Goal: Task Accomplishment & Management: Manage account settings

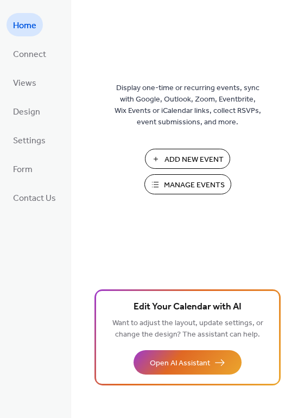
click at [195, 185] on span "Manage Events" at bounding box center [194, 185] width 61 height 11
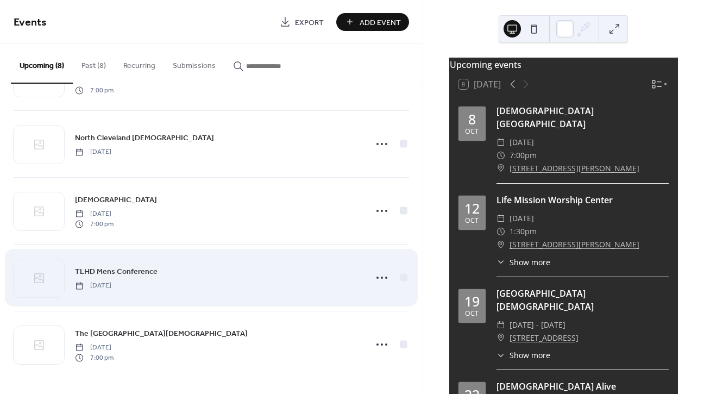
scroll to position [250, 0]
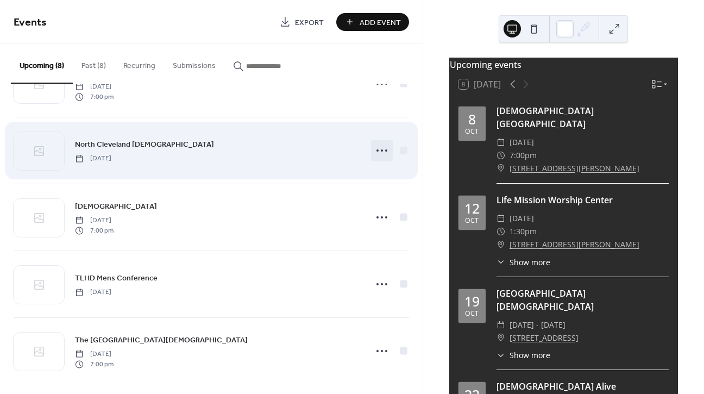
click at [380, 152] on icon at bounding box center [381, 150] width 17 height 17
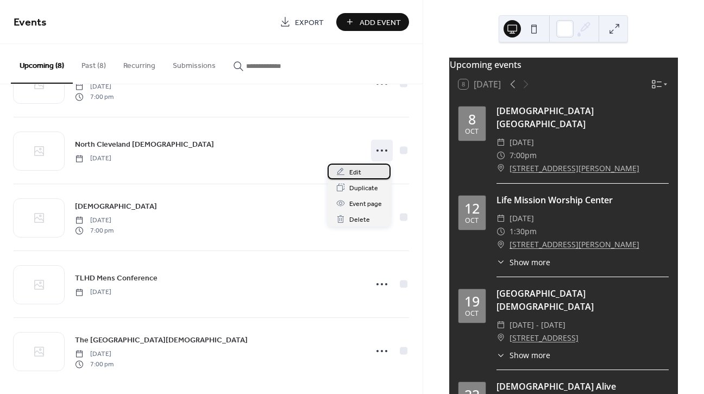
click at [364, 173] on div "Edit" at bounding box center [358, 171] width 63 height 16
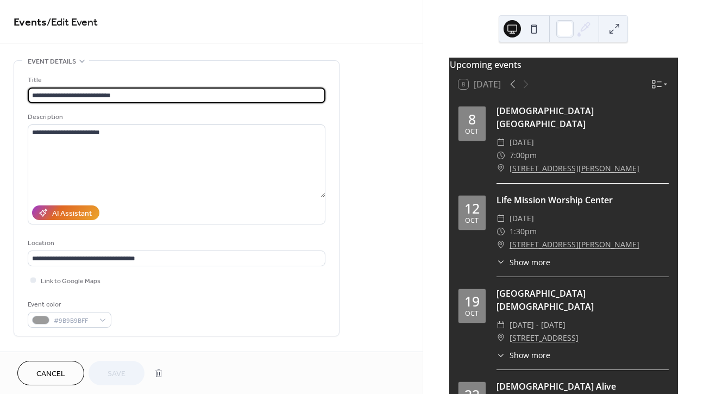
scroll to position [8, 0]
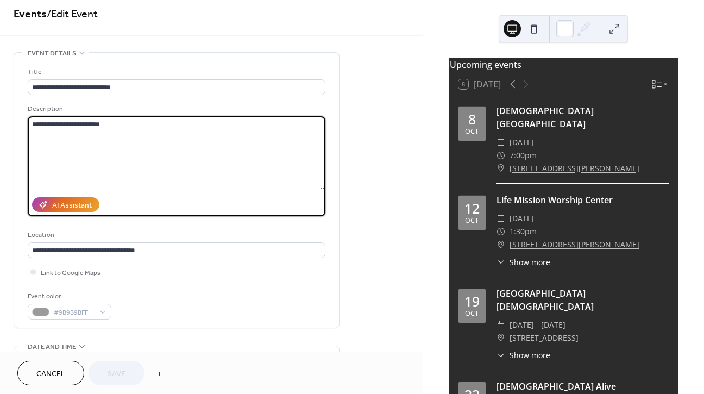
drag, startPoint x: 122, startPoint y: 126, endPoint x: 58, endPoint y: 121, distance: 63.7
click at [58, 121] on textarea "**********" at bounding box center [177, 152] width 298 height 73
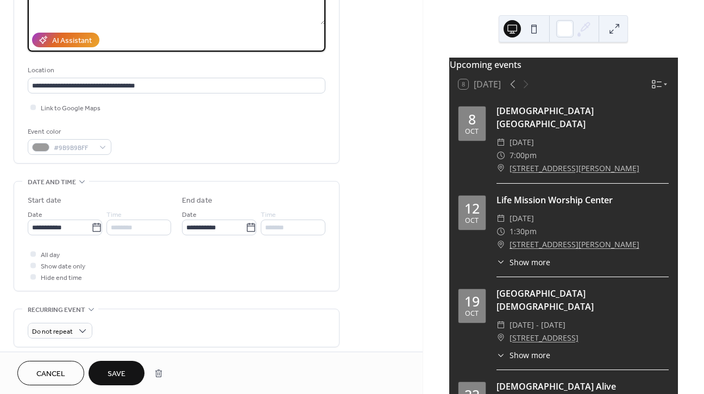
scroll to position [179, 0]
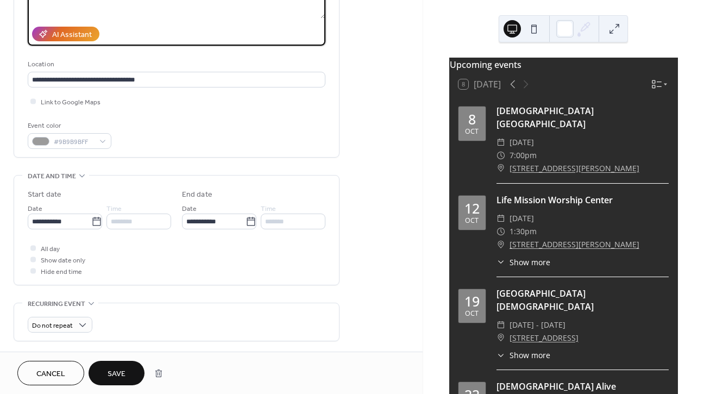
type textarea "**********"
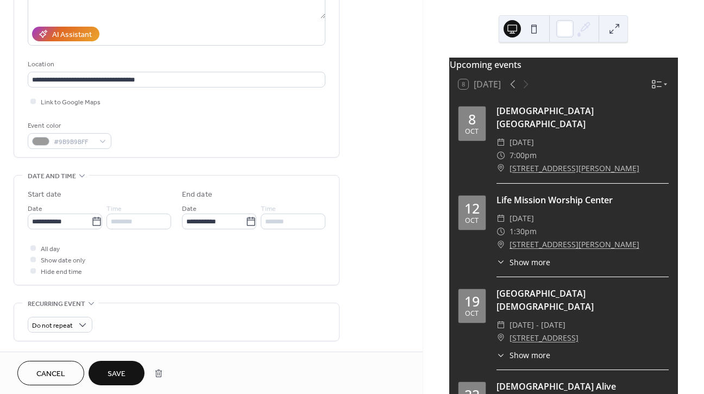
click at [33, 253] on div at bounding box center [33, 247] width 11 height 11
click at [29, 248] on div at bounding box center [33, 247] width 11 height 11
click at [32, 250] on div at bounding box center [32, 247] width 5 height 5
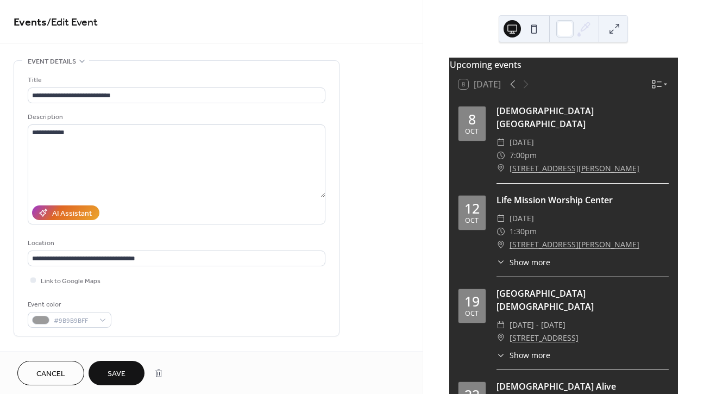
scroll to position [0, 0]
click at [123, 368] on span "Save" at bounding box center [117, 373] width 18 height 11
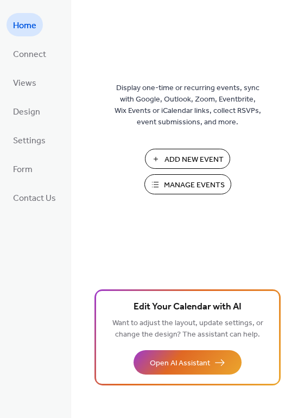
click at [207, 187] on span "Manage Events" at bounding box center [194, 185] width 61 height 11
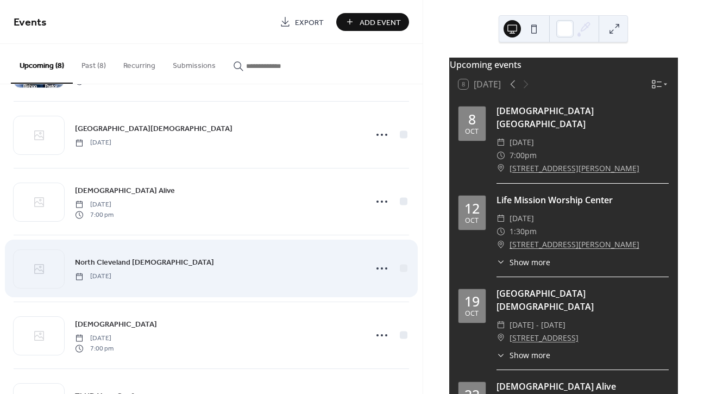
scroll to position [139, 0]
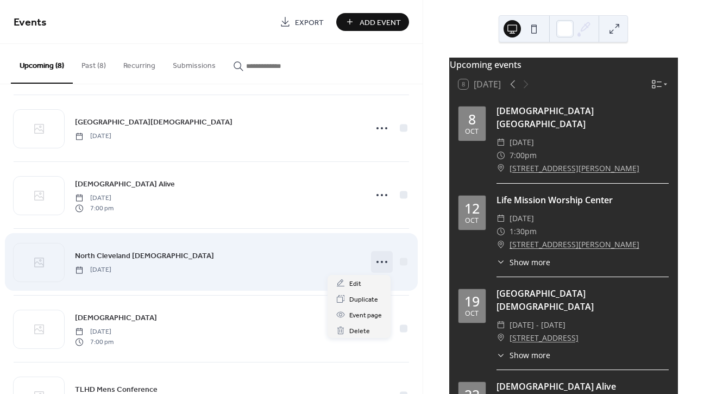
click at [375, 264] on icon at bounding box center [381, 261] width 17 height 17
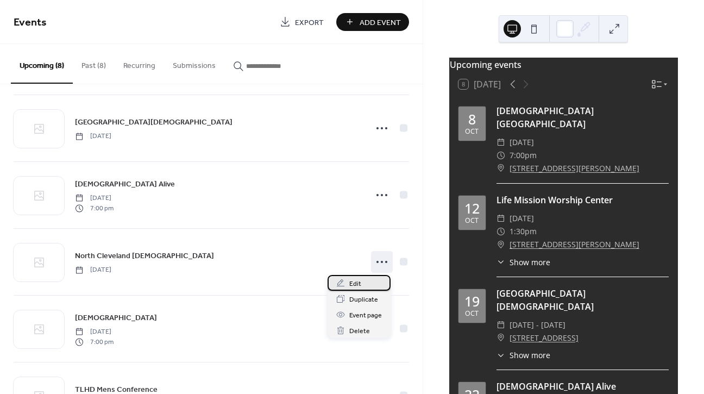
click at [365, 283] on div "Edit" at bounding box center [358, 283] width 63 height 16
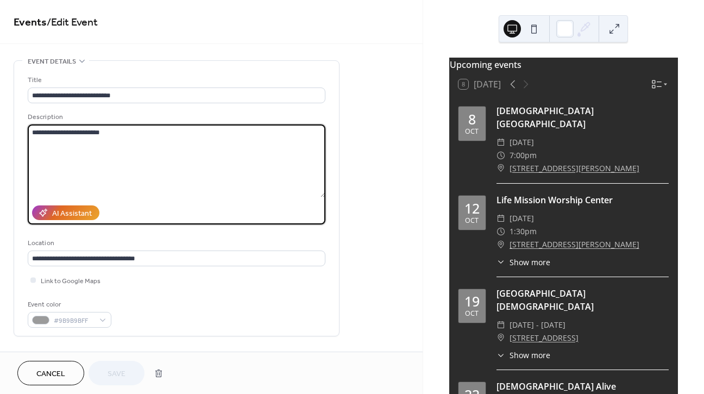
drag, startPoint x: 141, startPoint y: 141, endPoint x: 57, endPoint y: 131, distance: 84.1
click at [57, 131] on textarea "**********" at bounding box center [177, 160] width 298 height 73
type textarea "**********"
click at [121, 377] on span "Save" at bounding box center [117, 373] width 18 height 11
